Goal: Information Seeking & Learning: Learn about a topic

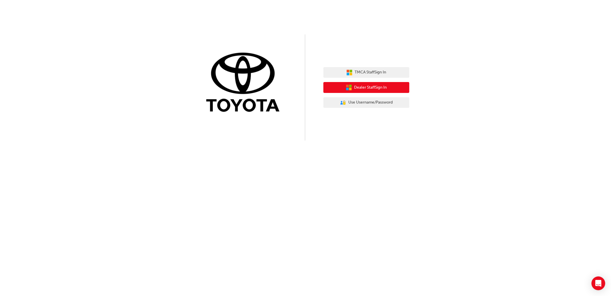
click at [366, 87] on span "Dealer Staff Sign In" at bounding box center [371, 87] width 33 height 7
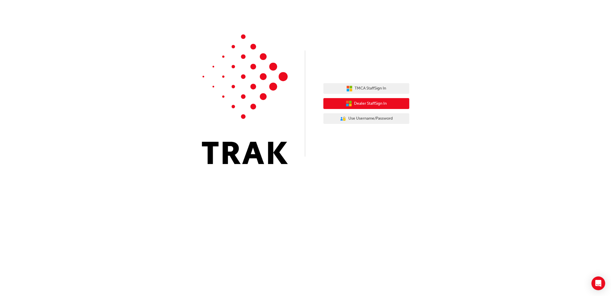
click at [369, 107] on button "Dealer Staff Sign In" at bounding box center [367, 103] width 86 height 11
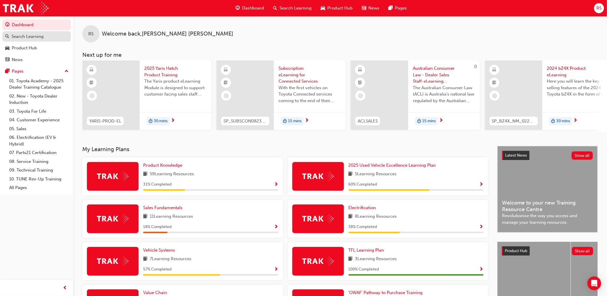
click at [36, 36] on div "Search Learning" at bounding box center [27, 36] width 32 height 7
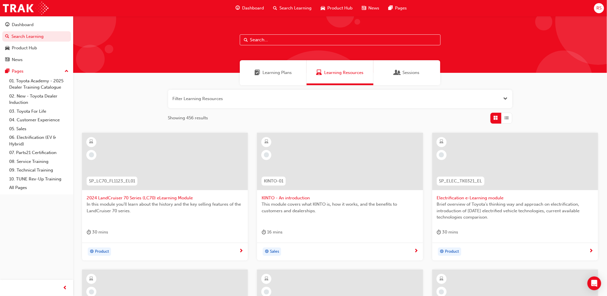
click at [285, 99] on button "button" at bounding box center [340, 99] width 344 height 18
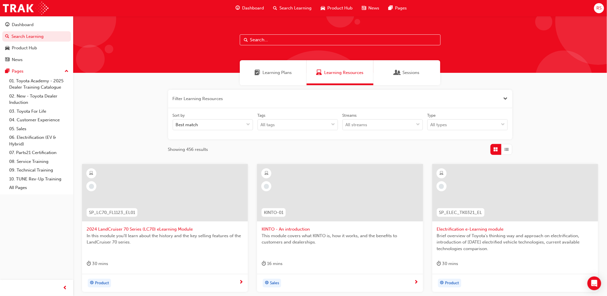
click at [310, 44] on input "text" at bounding box center [340, 39] width 201 height 11
paste input "P2P_CONNECT_1024"
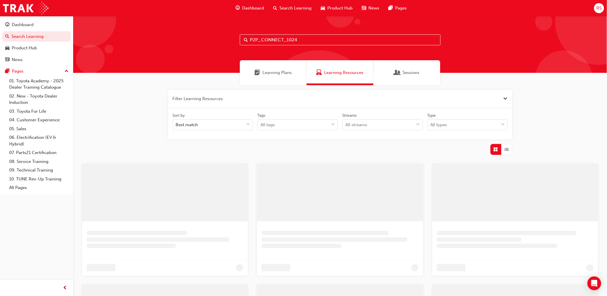
type input "P2P_CONNECT_1024"
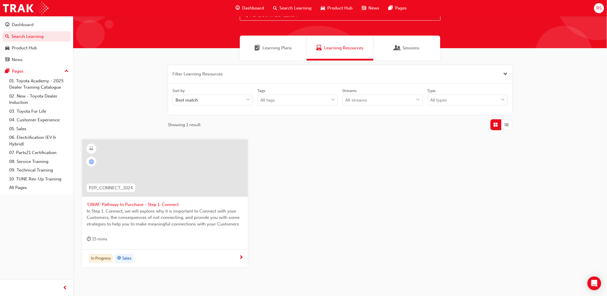
scroll to position [52, 0]
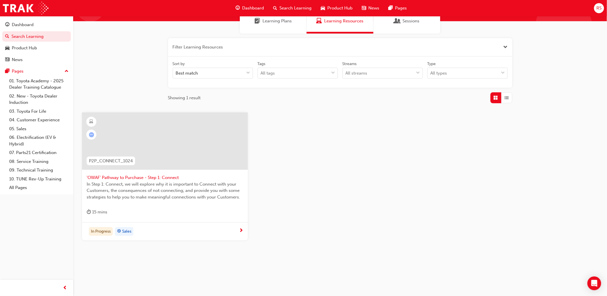
click at [237, 234] on div "In Progress Sales" at bounding box center [163, 231] width 152 height 9
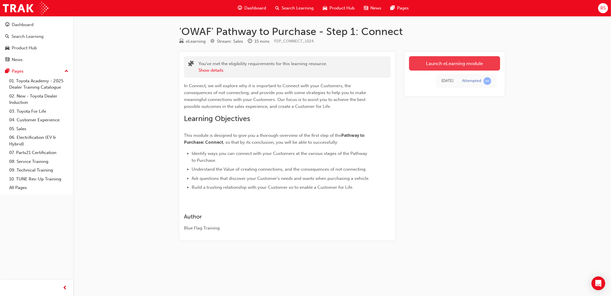
click at [460, 66] on link "Launch eLearning module" at bounding box center [454, 63] width 91 height 14
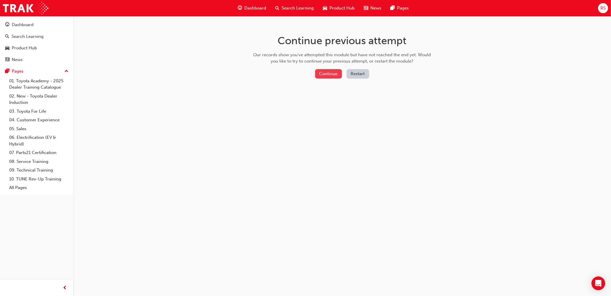
click at [330, 72] on button "Continue" at bounding box center [328, 73] width 27 height 9
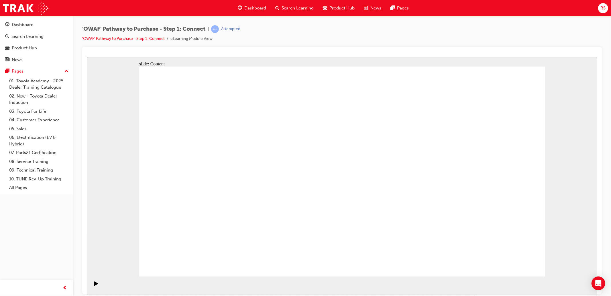
drag, startPoint x: 525, startPoint y: 267, endPoint x: 515, endPoint y: 260, distance: 11.9
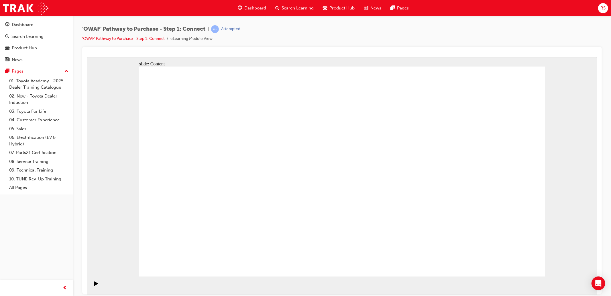
drag, startPoint x: 281, startPoint y: 136, endPoint x: 288, endPoint y: 125, distance: 13.5
drag, startPoint x: 467, startPoint y: 125, endPoint x: 445, endPoint y: 126, distance: 21.8
